Goal: Task Accomplishment & Management: Use online tool/utility

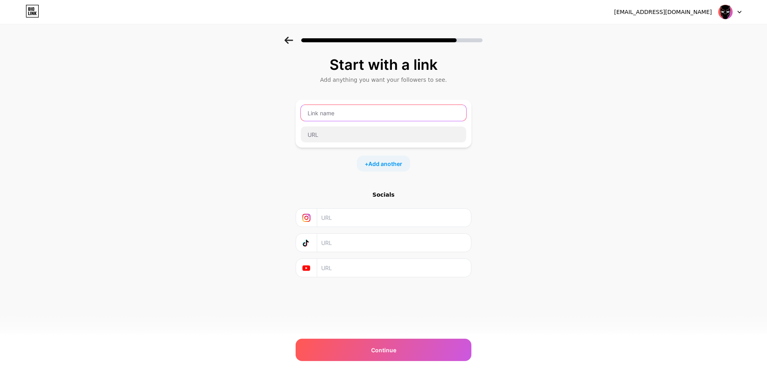
click at [354, 115] on input "text" at bounding box center [383, 113] width 165 height 16
type input "wakanda33"
click at [319, 137] on input "text" at bounding box center [383, 135] width 165 height 16
paste input "[URL][DOMAIN_NAME]"
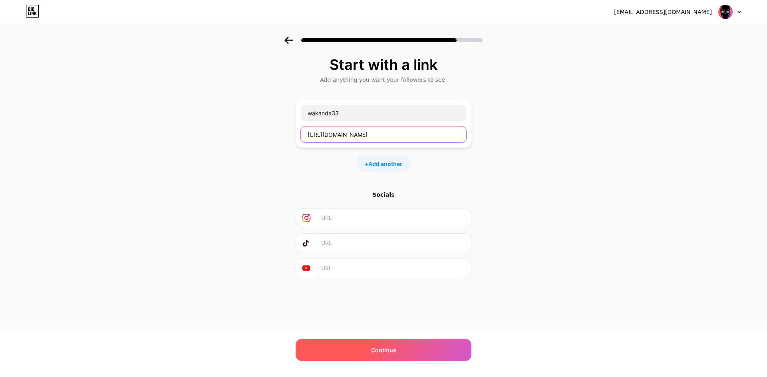
type input "[URL][DOMAIN_NAME]"
click at [364, 347] on div "Continue" at bounding box center [384, 350] width 176 height 22
click at [356, 357] on div "Continue" at bounding box center [384, 350] width 176 height 22
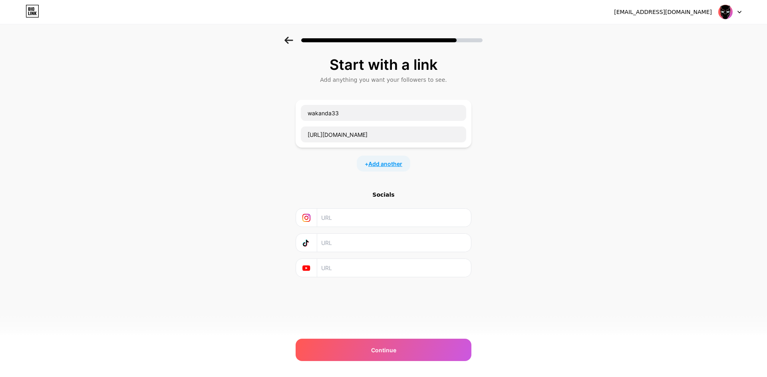
click at [368, 167] on span "Add another" at bounding box center [385, 164] width 34 height 8
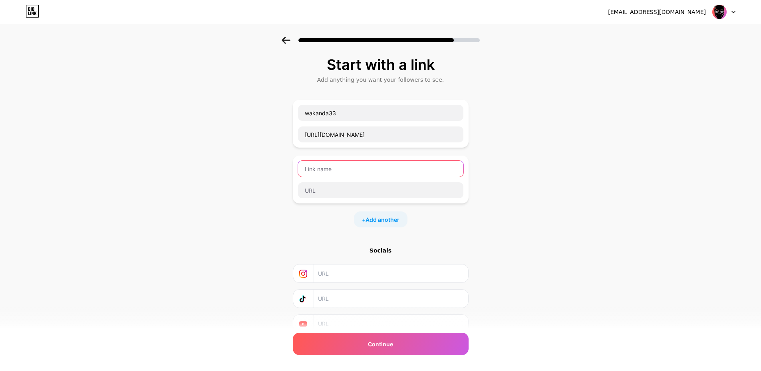
click at [353, 173] on input "text" at bounding box center [380, 169] width 165 height 16
click at [290, 44] on icon at bounding box center [286, 40] width 9 height 7
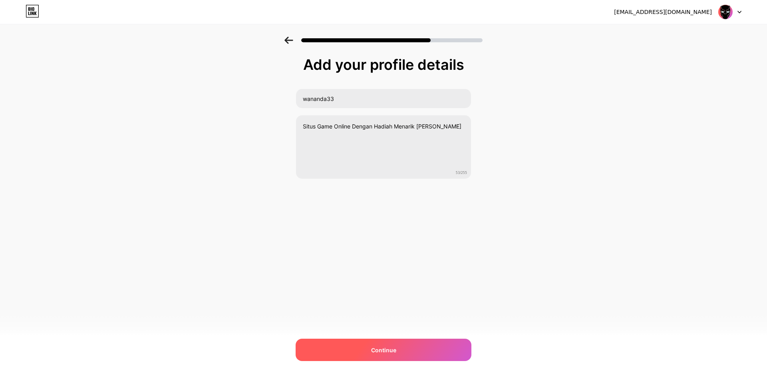
click at [352, 348] on div "Continue" at bounding box center [384, 350] width 176 height 22
